Goal: Task Accomplishment & Management: Manage account settings

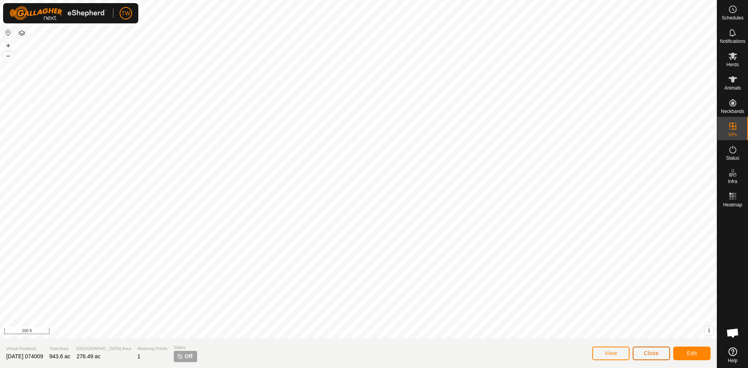
click at [654, 352] on span "Close" at bounding box center [651, 353] width 15 height 6
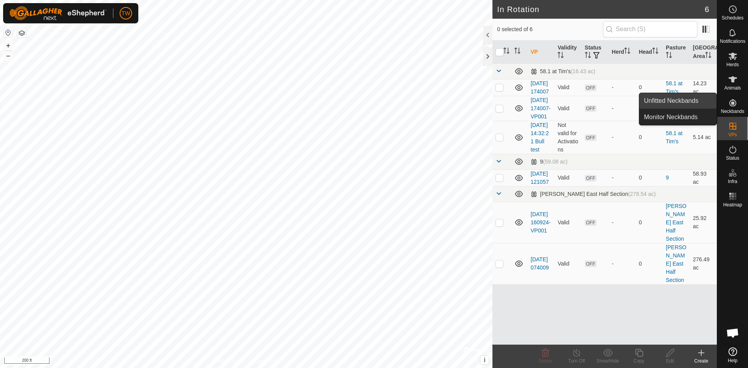
click at [697, 101] on span "Unfitted Neckbands" at bounding box center [671, 100] width 55 height 9
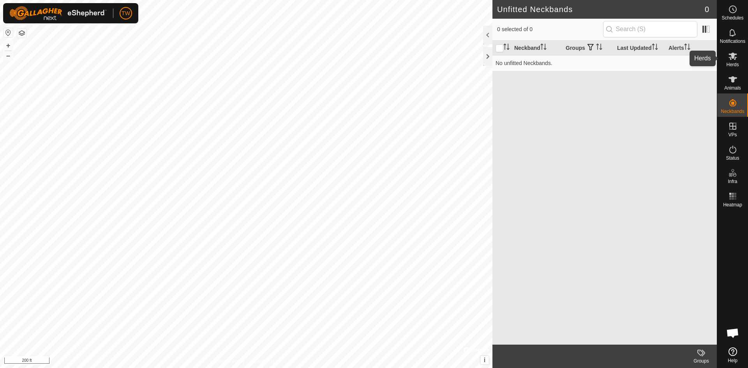
click at [732, 62] on es-mob-svg-icon at bounding box center [733, 56] width 14 height 12
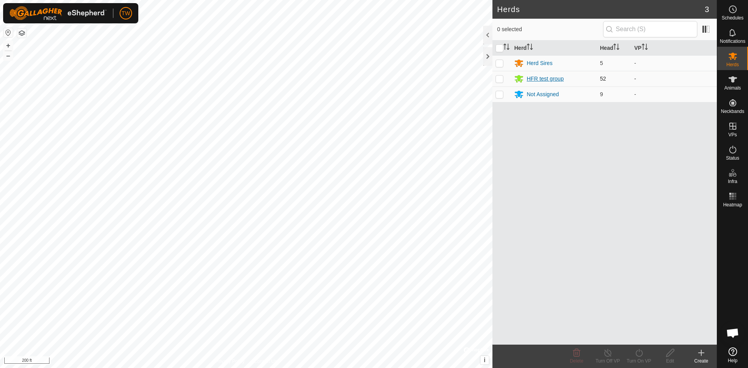
click at [547, 79] on div "HFR test group" at bounding box center [545, 79] width 37 height 8
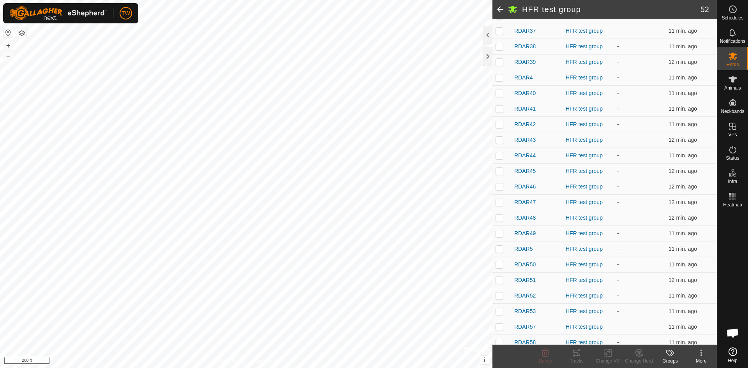
scroll to position [484, 0]
click at [498, 200] on p-checkbox at bounding box center [500, 202] width 8 height 6
checkbox input "true"
click at [501, 219] on p-checkbox at bounding box center [500, 217] width 8 height 6
checkbox input "true"
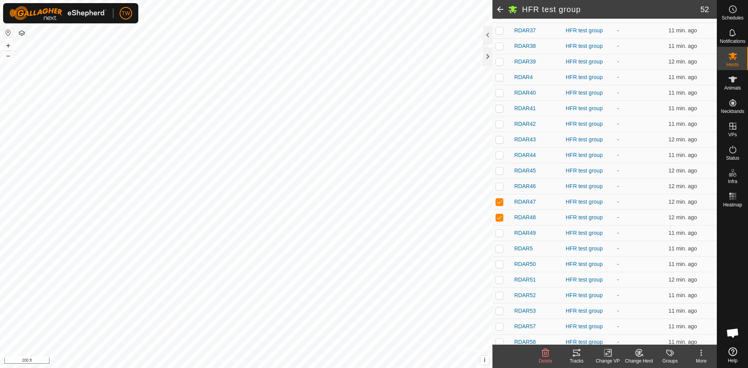
click at [607, 351] on icon at bounding box center [608, 352] width 10 height 9
click at [621, 319] on link "Choose VP..." at bounding box center [631, 320] width 77 height 16
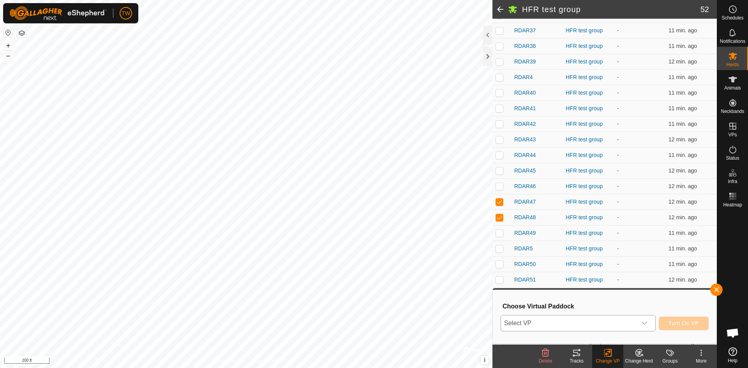
click at [644, 322] on icon "dropdown trigger" at bounding box center [645, 323] width 6 height 6
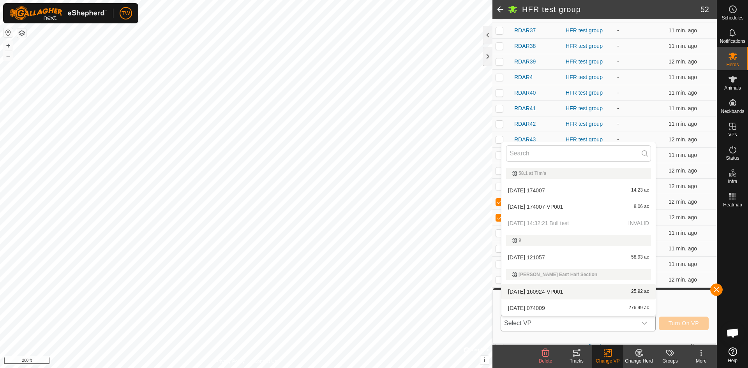
click at [587, 290] on li "2025-10-09 160924-VP001 25.92 ac" at bounding box center [579, 292] width 154 height 16
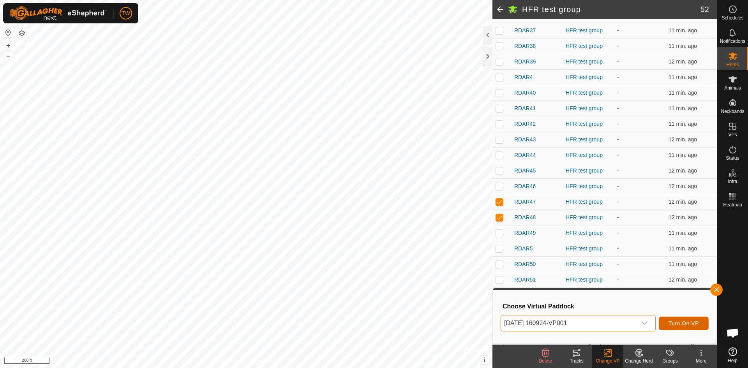
click at [679, 325] on span "Turn On VP" at bounding box center [684, 323] width 30 height 6
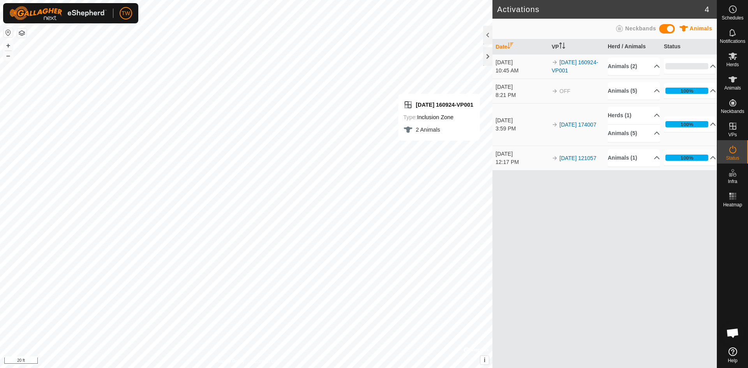
click at [666, 179] on div "Date VP Herd / Animals Status Oct 14, 2025 10:45 AM 2025-10-09 160924-VP001 Ani…" at bounding box center [605, 203] width 225 height 329
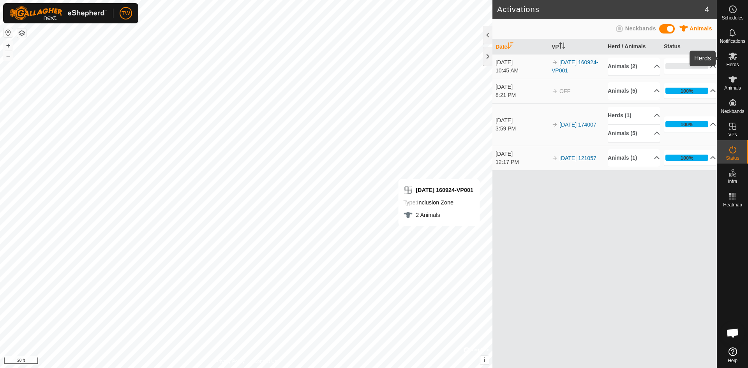
click at [732, 57] on icon at bounding box center [733, 56] width 9 height 7
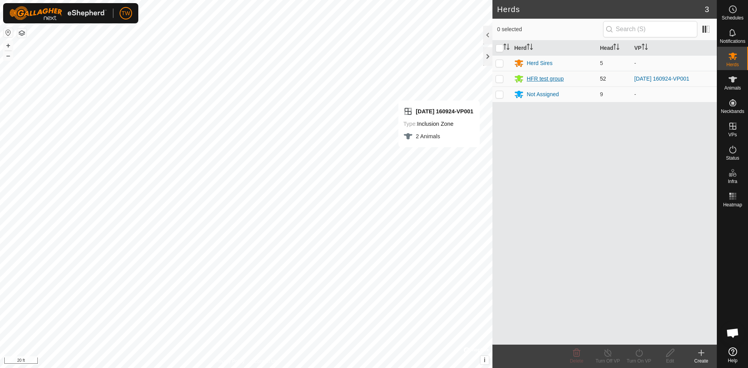
click at [548, 78] on div "HFR test group" at bounding box center [545, 79] width 37 height 8
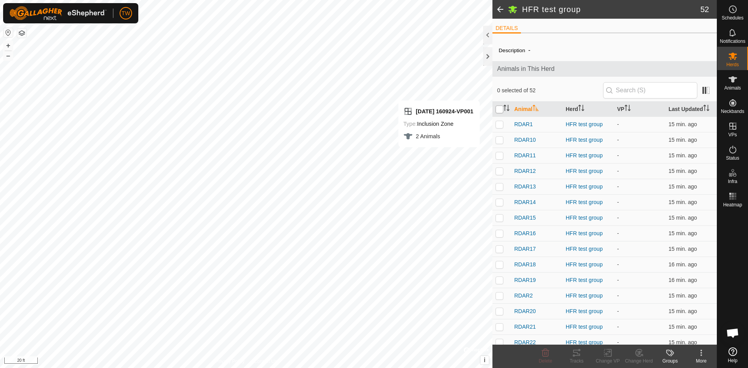
click at [499, 108] on input "checkbox" at bounding box center [500, 110] width 8 height 8
checkbox input "true"
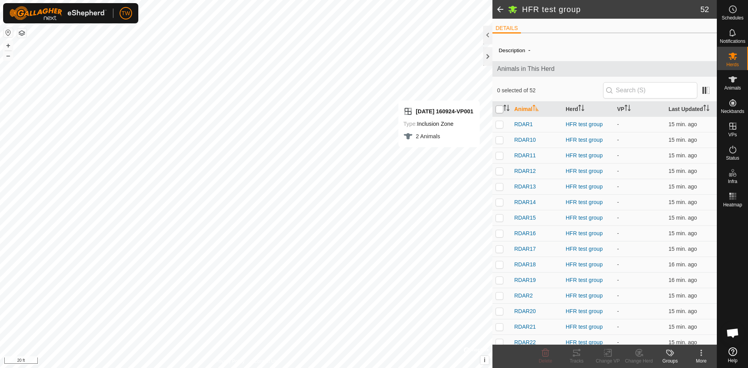
checkbox input "true"
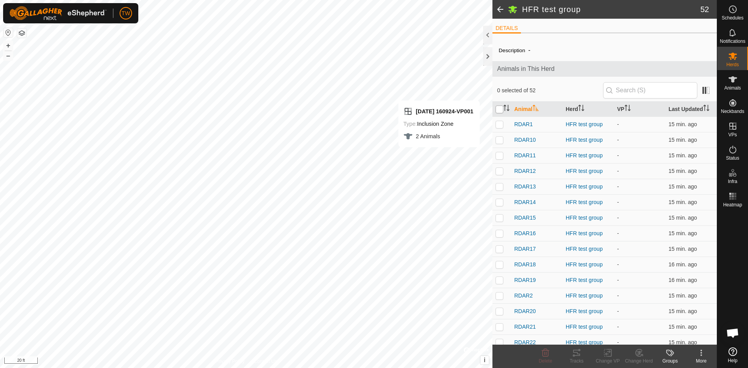
checkbox input "true"
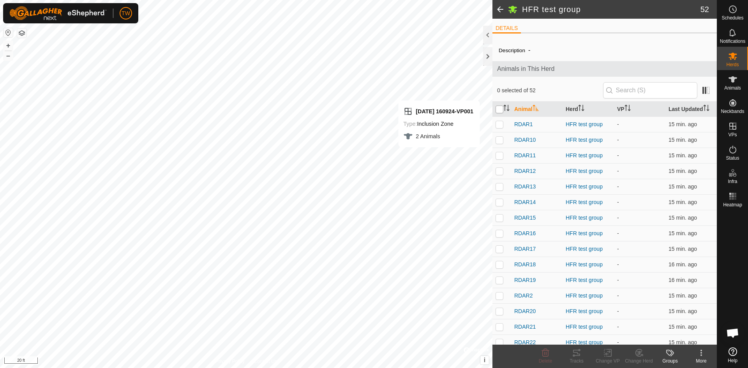
checkbox input "true"
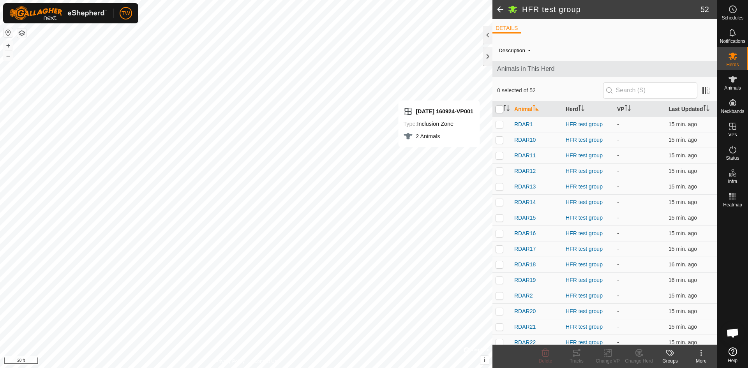
checkbox input "true"
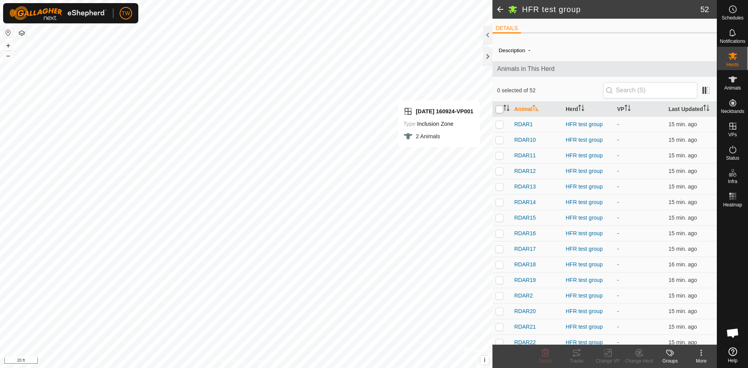
checkbox input "true"
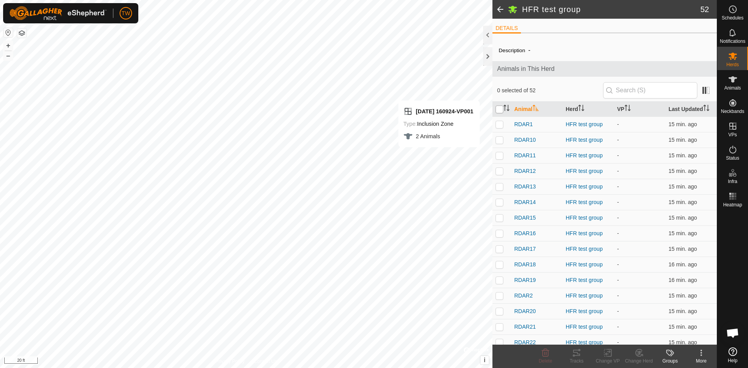
checkbox input "true"
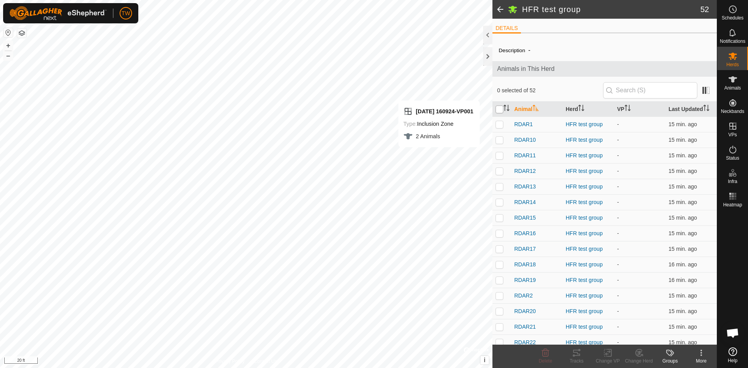
checkbox input "true"
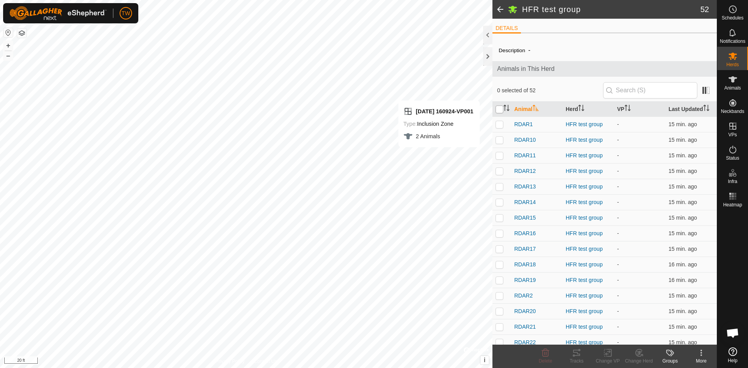
checkbox input "true"
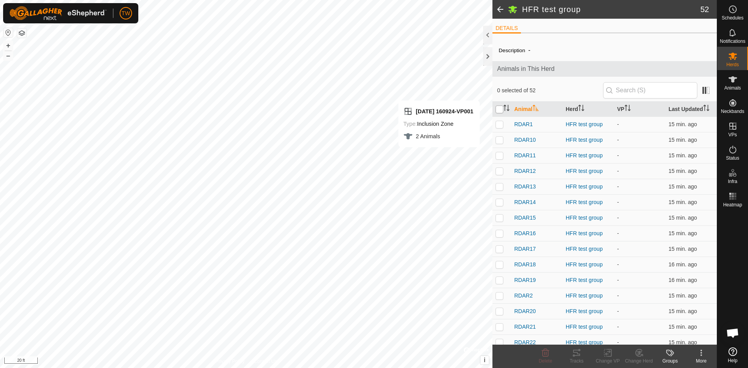
checkbox input "true"
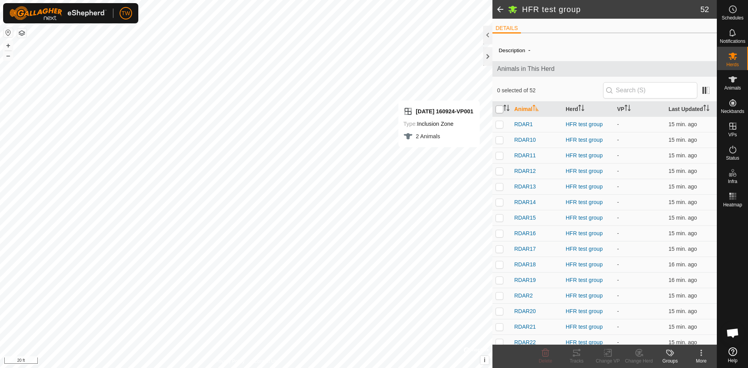
checkbox input "true"
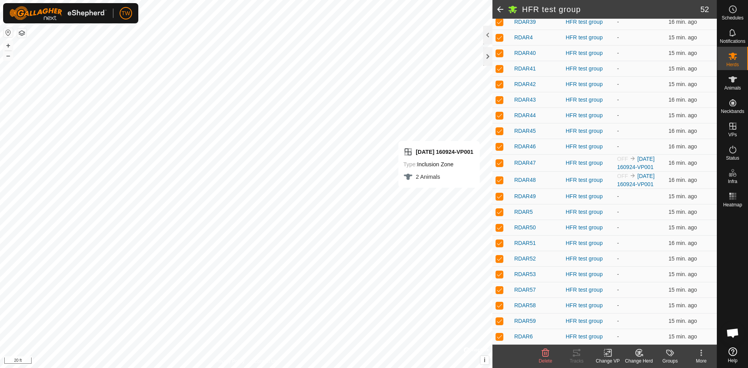
scroll to position [523, 0]
click at [500, 166] on p-checkbox at bounding box center [500, 163] width 8 height 6
checkbox input "false"
click at [500, 184] on p-checkbox at bounding box center [500, 180] width 8 height 6
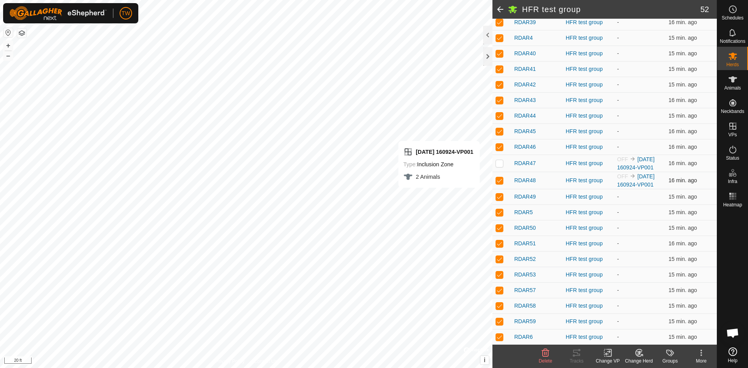
checkbox input "false"
click at [608, 352] on icon at bounding box center [607, 353] width 5 height 5
click at [626, 318] on link "Choose VP..." at bounding box center [631, 320] width 77 height 16
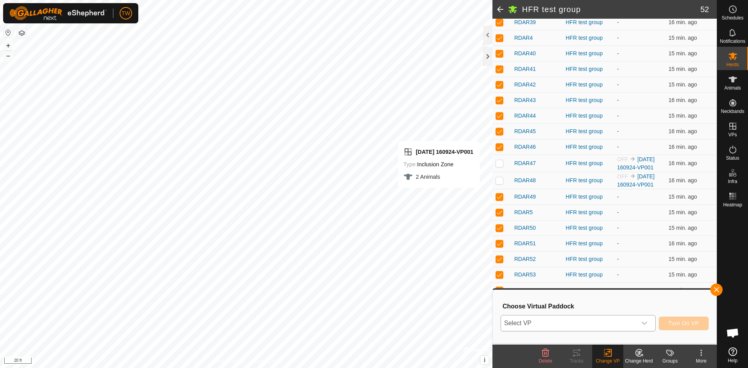
click at [645, 321] on icon "dropdown trigger" at bounding box center [645, 323] width 6 height 6
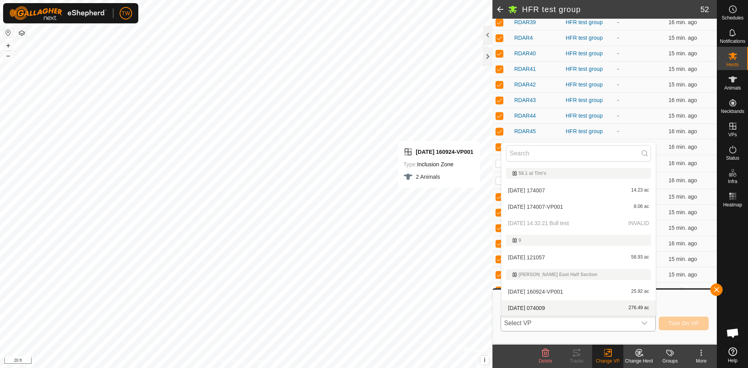
click at [601, 312] on li "2025-10-14 074009 276.49 ac" at bounding box center [579, 309] width 154 height 16
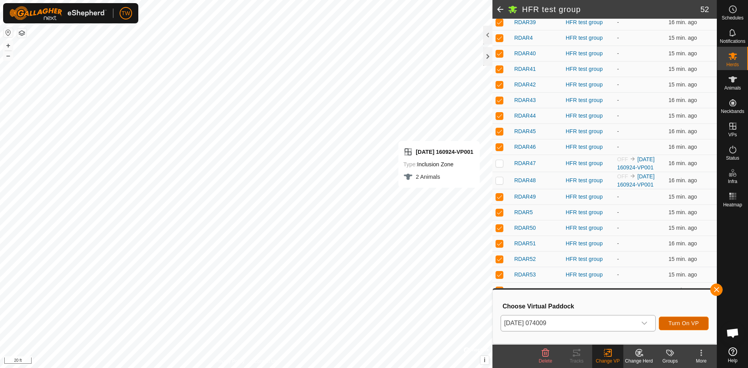
click at [681, 321] on span "Turn On VP" at bounding box center [684, 323] width 30 height 6
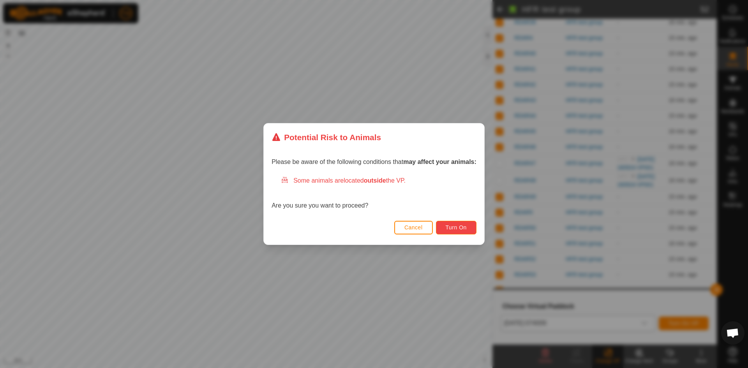
click at [459, 227] on span "Turn On" at bounding box center [456, 228] width 21 height 6
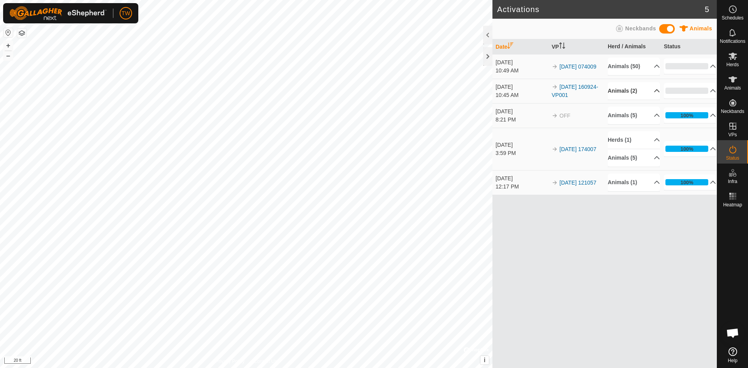
click at [654, 88] on p-accordion-header "Animals (2)" at bounding box center [634, 91] width 52 height 18
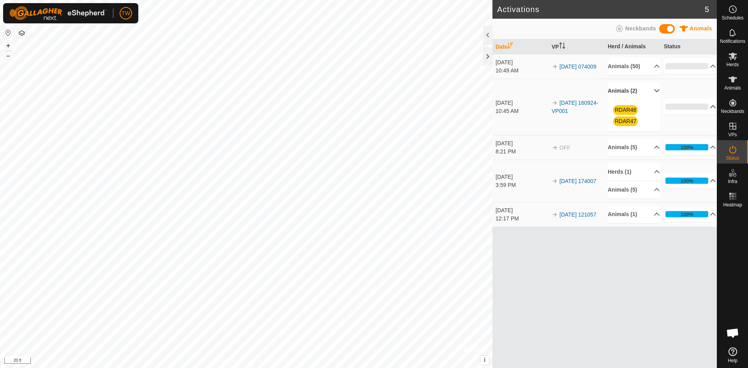
click at [709, 107] on p-accordion-header "0%" at bounding box center [690, 107] width 52 height 16
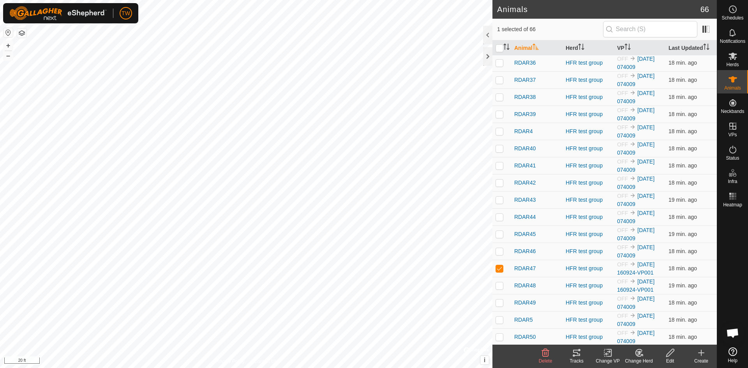
scroll to position [547, 0]
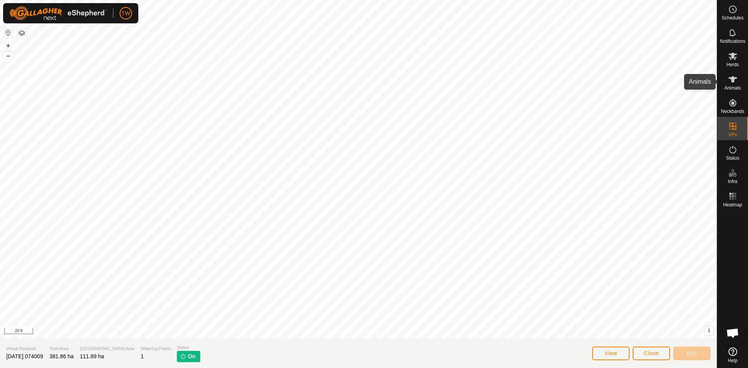
click at [732, 80] on icon at bounding box center [733, 79] width 9 height 6
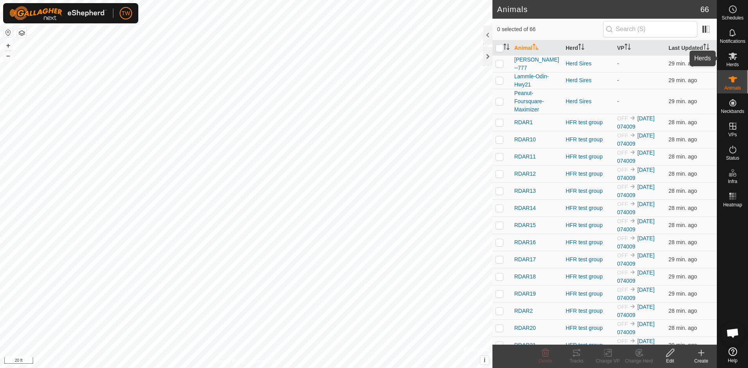
click at [732, 57] on icon at bounding box center [733, 56] width 9 height 7
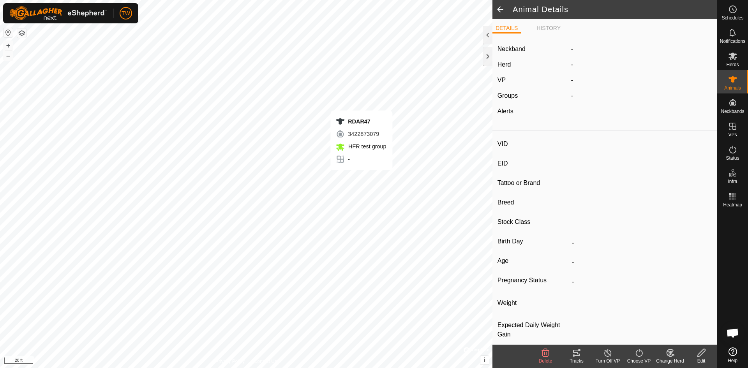
type input "RDAR47"
type input "-"
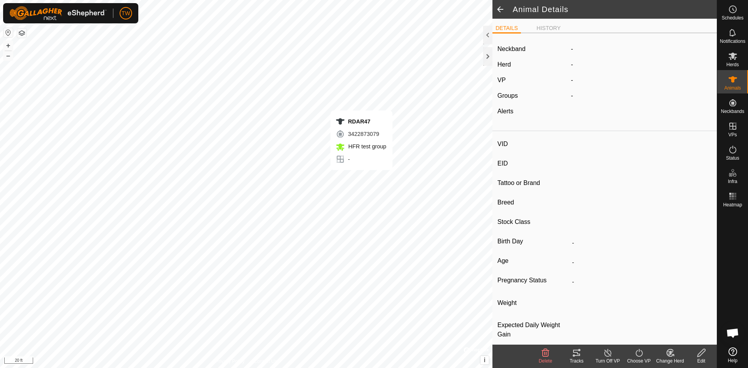
type input "-"
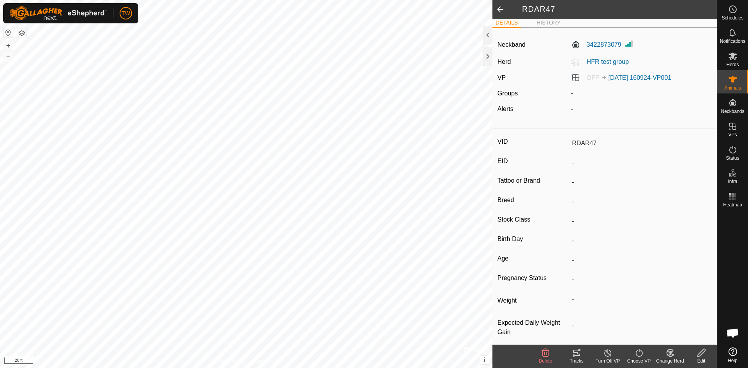
scroll to position [12, 0]
